Goal: Navigation & Orientation: Find specific page/section

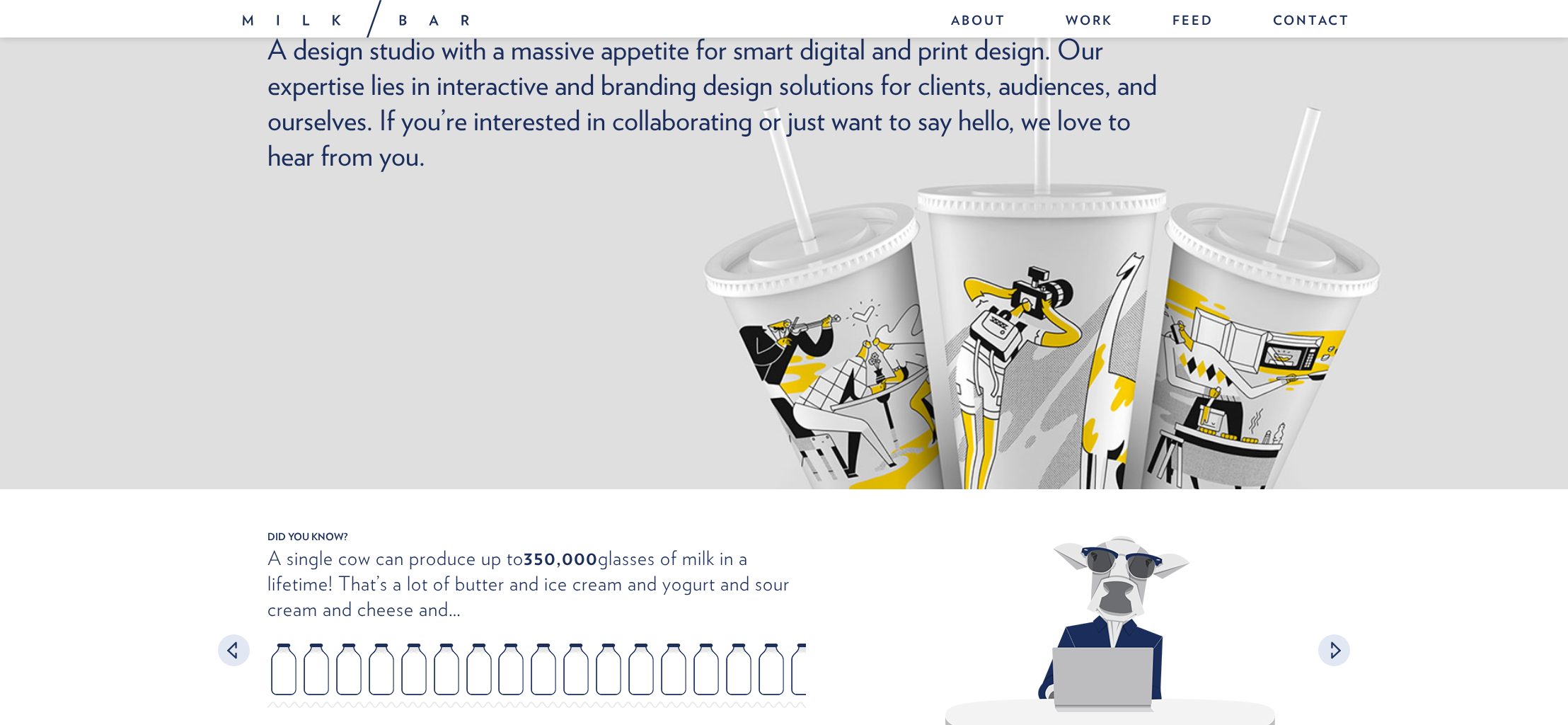
scroll to position [22, 0]
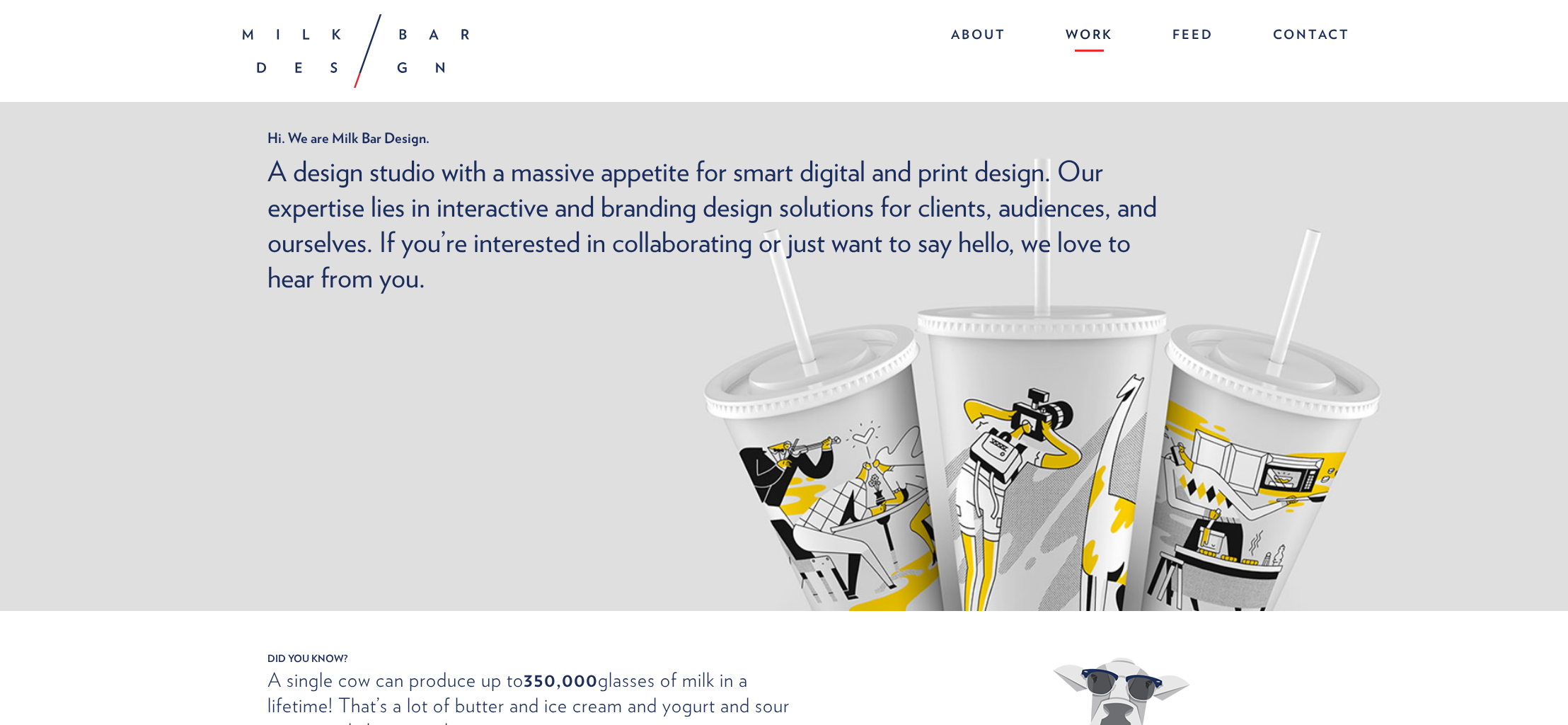
click at [1098, 30] on link "Work" at bounding box center [1089, 37] width 76 height 30
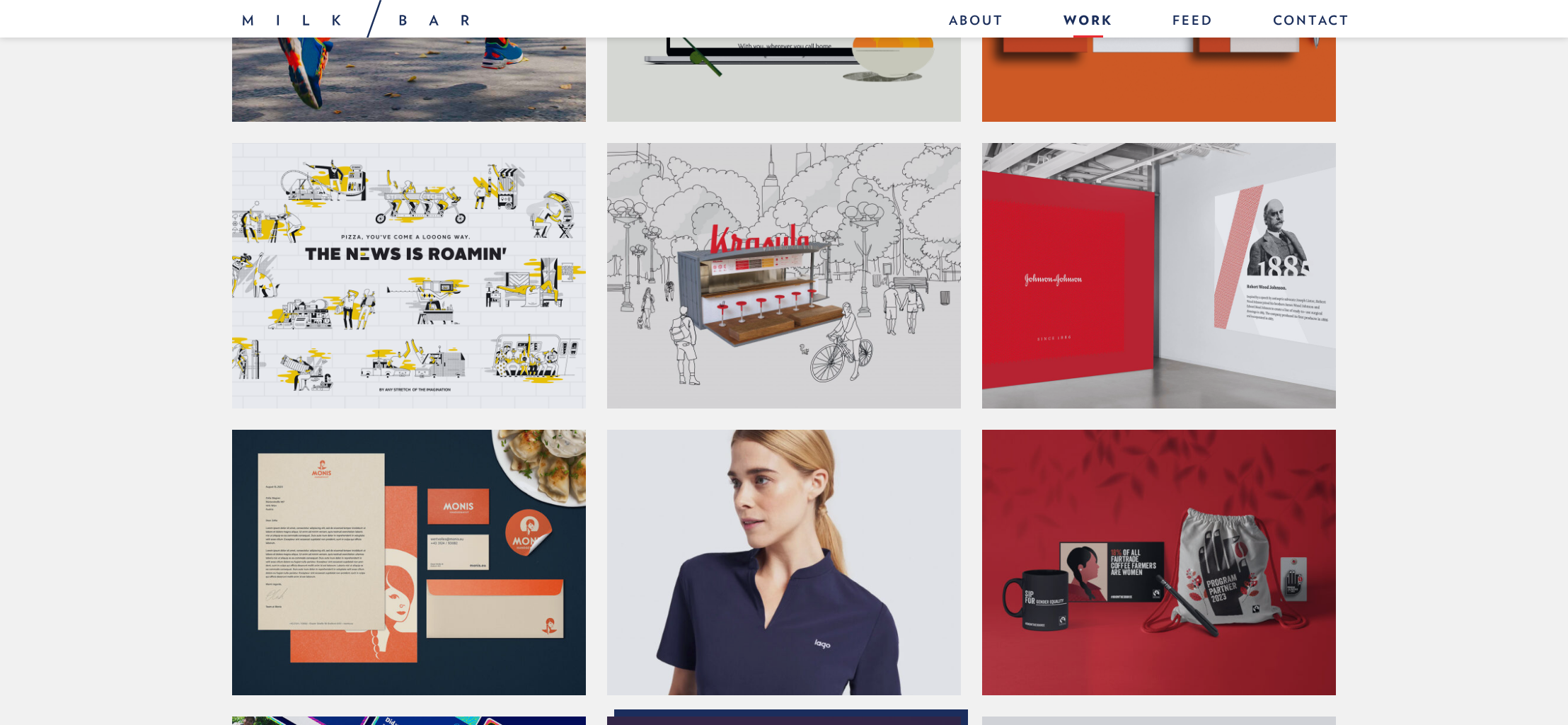
scroll to position [340, 0]
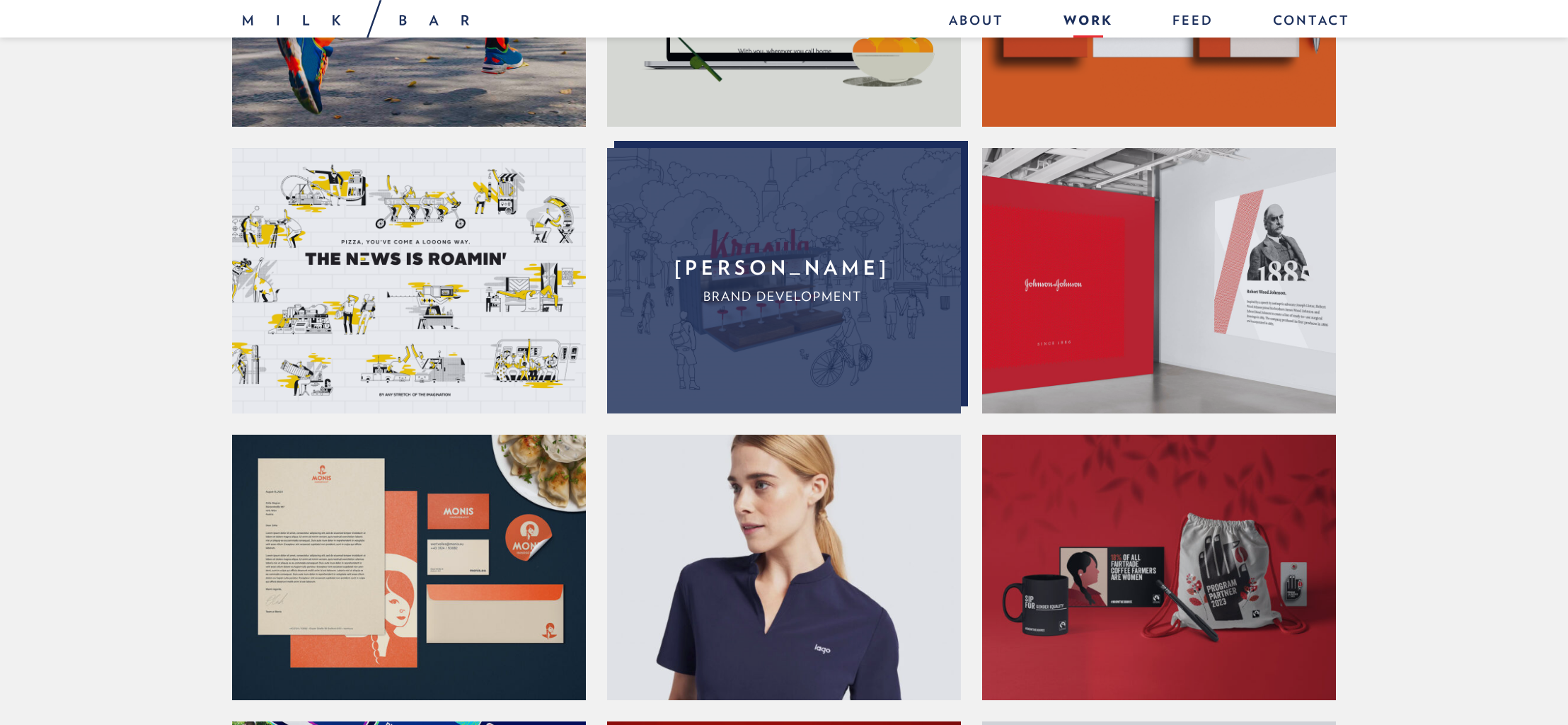
click at [804, 281] on h2 "Krasula Pierogi Bar" at bounding box center [782, 267] width 223 height 27
